Goal: Learn about a topic

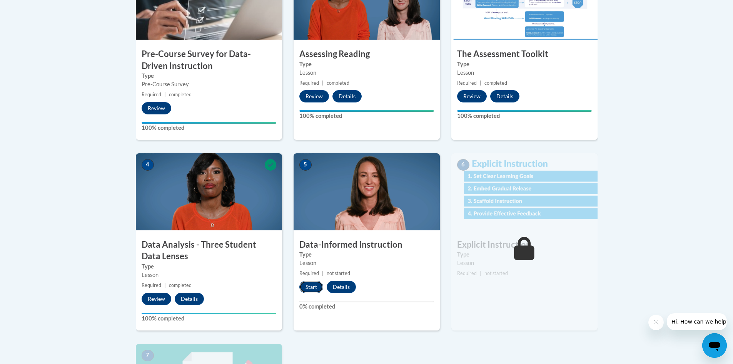
click at [312, 288] on button "Start" at bounding box center [311, 286] width 24 height 12
